Goal: Task Accomplishment & Management: Use online tool/utility

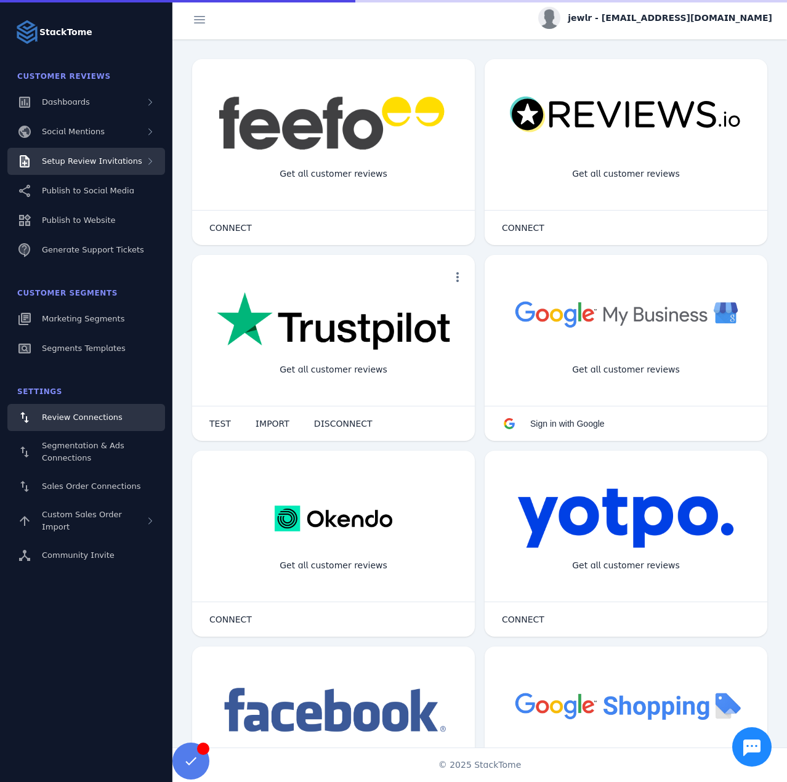
click at [105, 156] on span "Setup Review Invitations" at bounding box center [92, 160] width 100 height 9
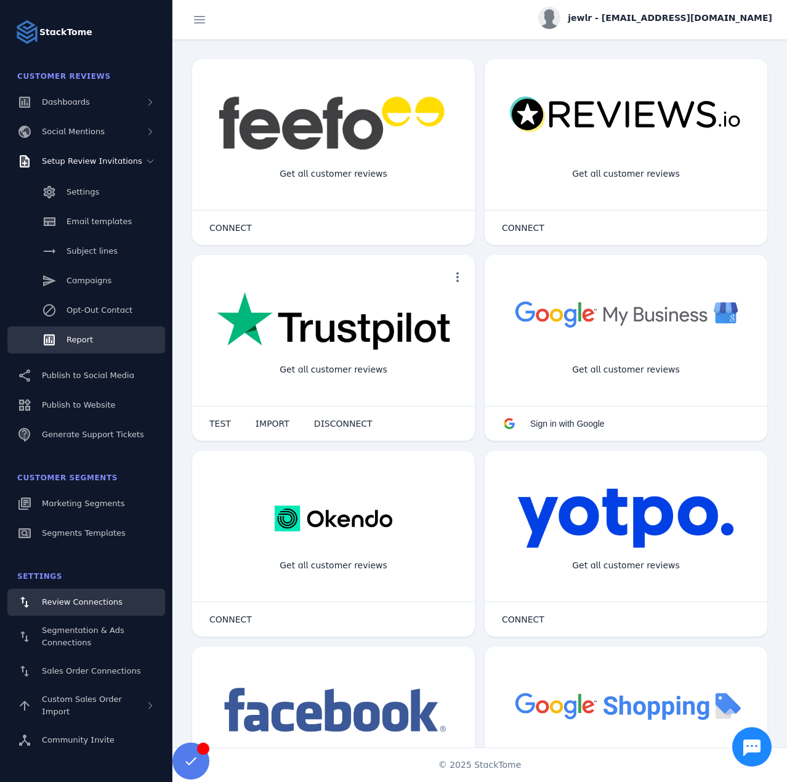
click at [94, 336] on link "Report" at bounding box center [86, 339] width 158 height 27
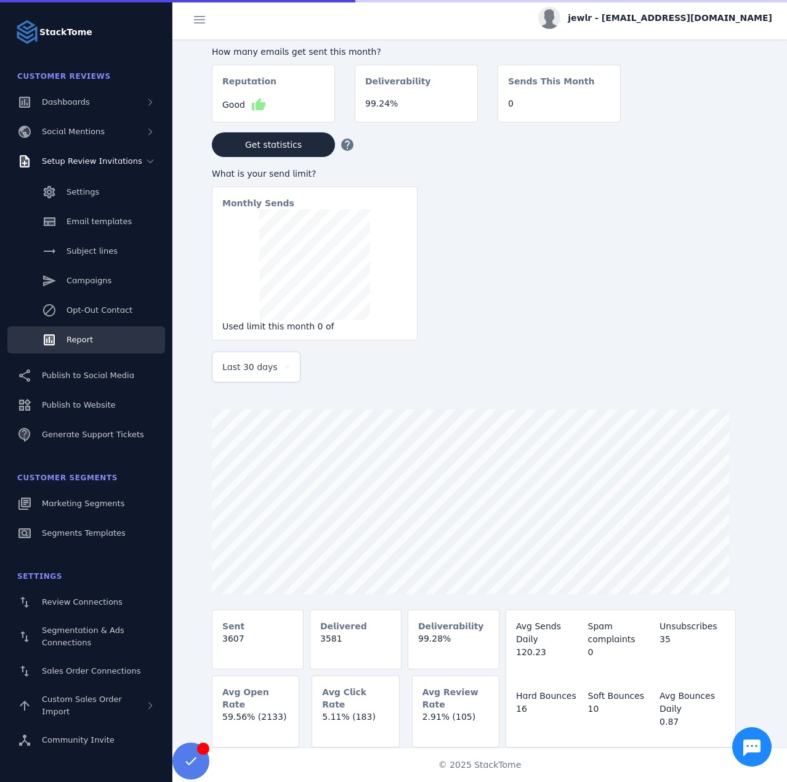
click at [257, 369] on span "Last 30 days" at bounding box center [249, 367] width 55 height 15
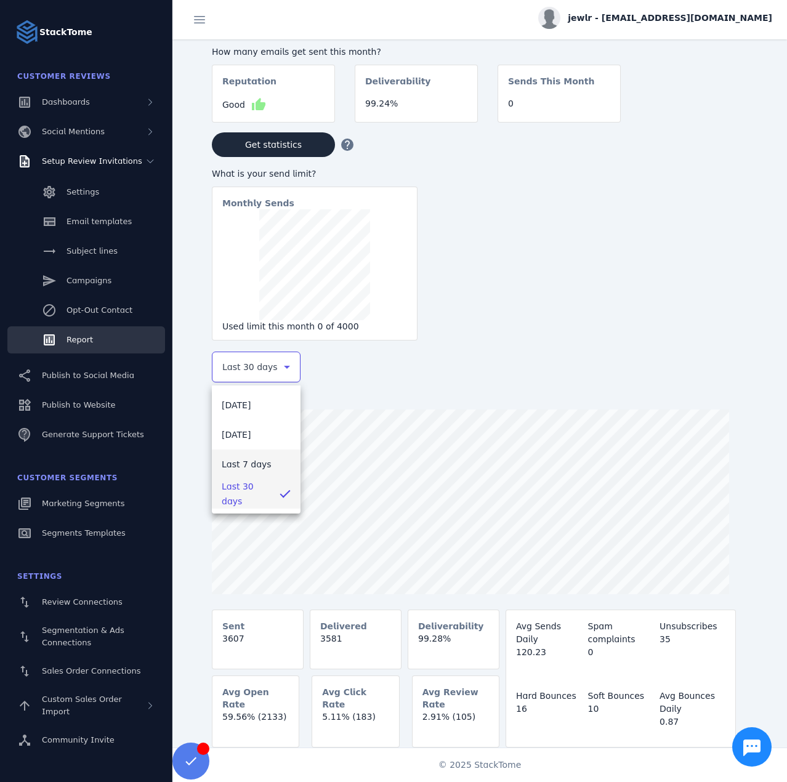
click at [249, 464] on span "Last 7 days" at bounding box center [247, 464] width 50 height 15
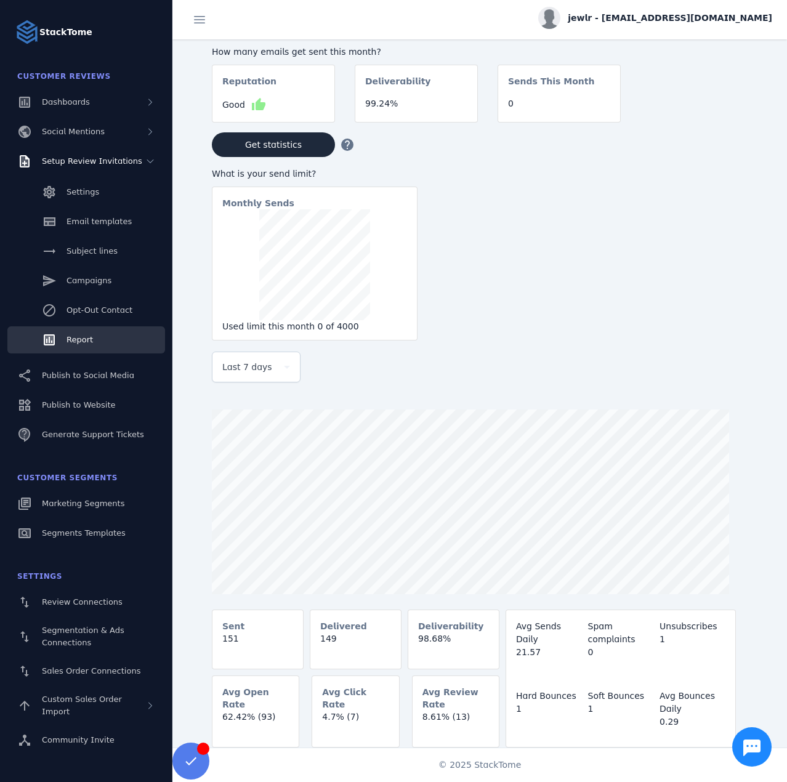
click at [692, 22] on span "jewlr - [EMAIL_ADDRESS][DOMAIN_NAME]" at bounding box center [670, 18] width 204 height 13
click at [747, 123] on span "Sign out" at bounding box center [734, 118] width 36 height 15
